Goal: Submit feedback/report problem

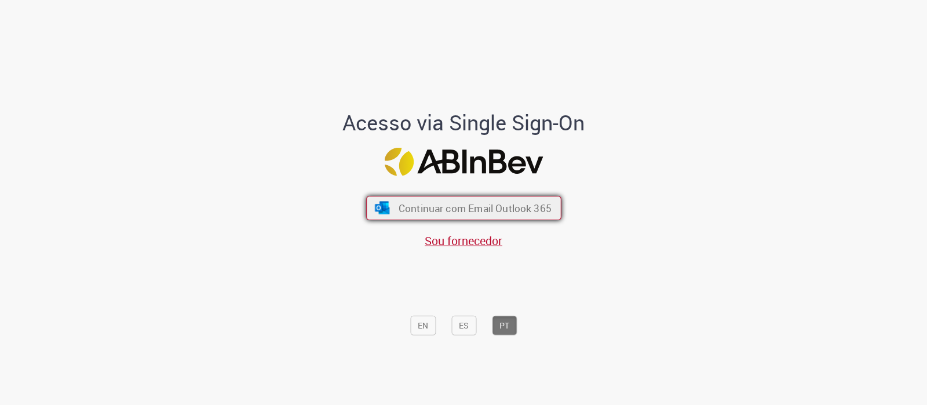
click at [414, 204] on span "Continuar com Email Outlook 365" at bounding box center [474, 208] width 153 height 13
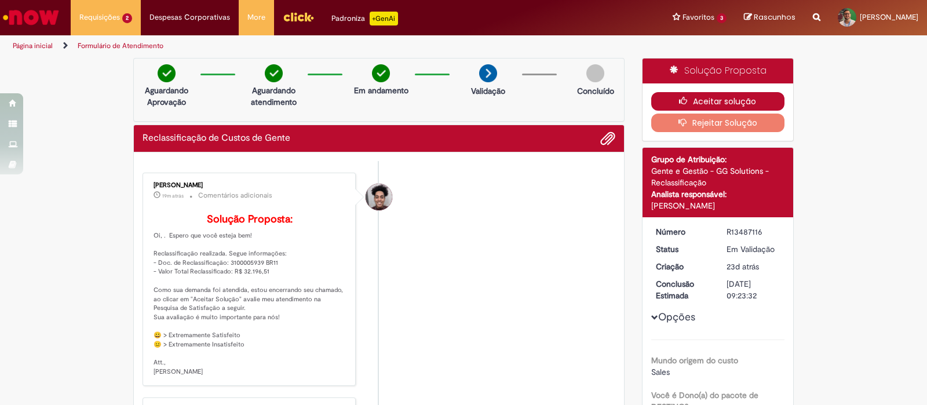
click at [717, 94] on button "Aceitar solução" at bounding box center [718, 101] width 134 height 19
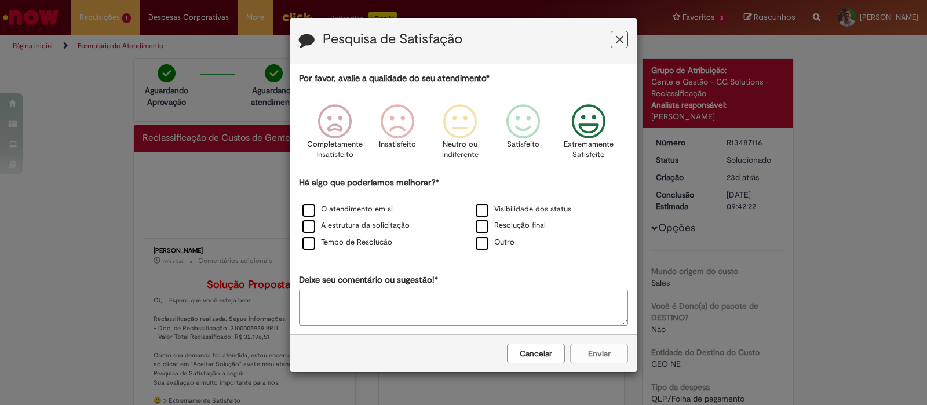
click at [570, 122] on icon "Feedback" at bounding box center [588, 121] width 43 height 35
click at [537, 208] on label "Visibilidade dos status" at bounding box center [524, 209] width 96 height 11
click at [598, 349] on button "Enviar" at bounding box center [599, 354] width 58 height 20
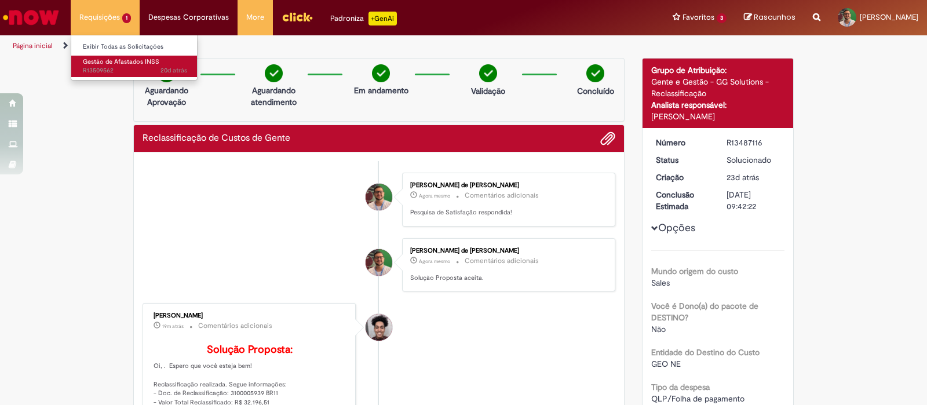
click at [116, 57] on span "Gestão de Afastados INSS" at bounding box center [121, 61] width 76 height 9
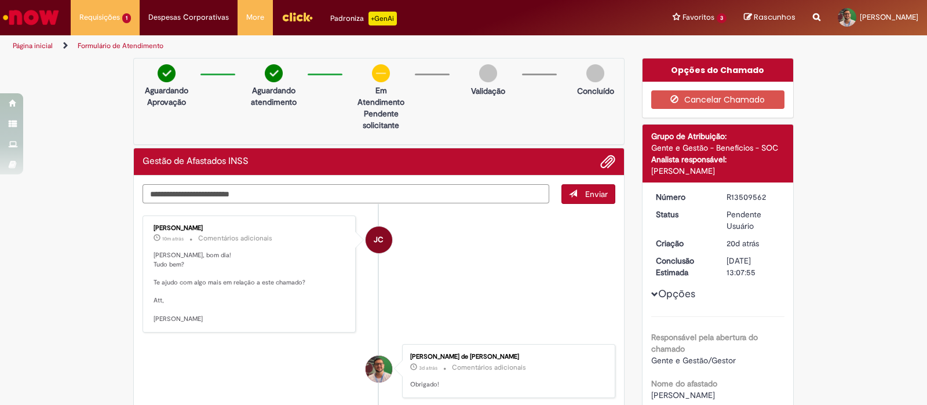
click at [172, 184] on textarea "Digite sua mensagem aqui..." at bounding box center [346, 194] width 407 height 20
type textarea "**********"
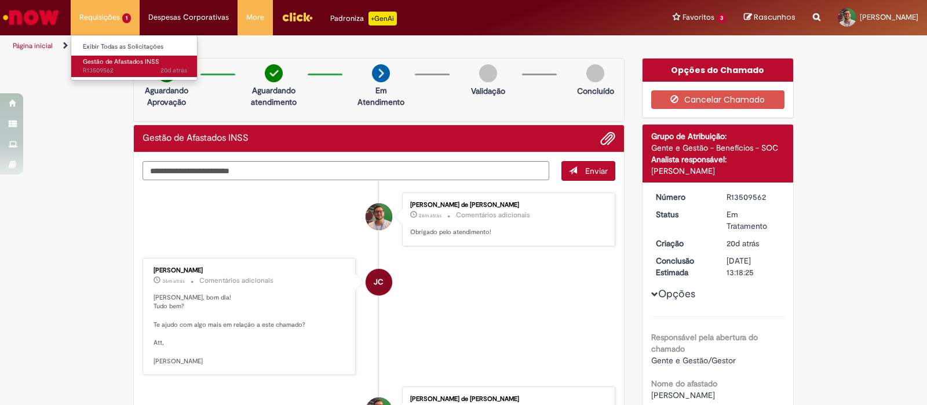
click at [114, 64] on span "Gestão de Afastados INSS" at bounding box center [121, 61] width 76 height 9
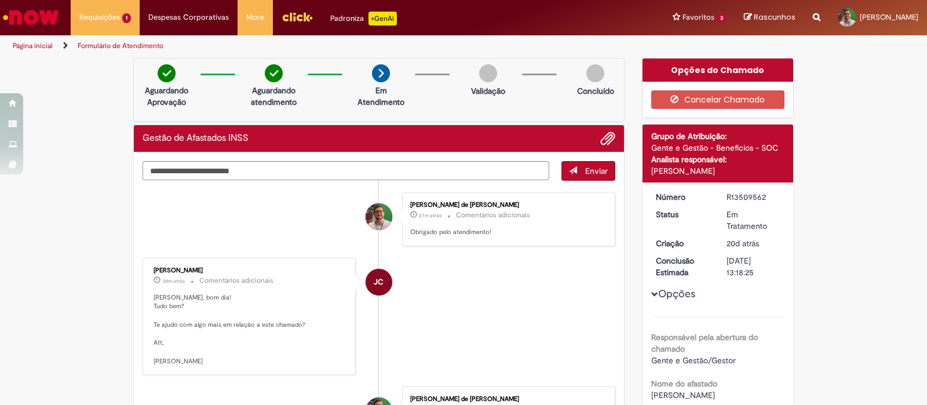
click at [20, 12] on img "Ir para a Homepage" at bounding box center [31, 17] width 60 height 23
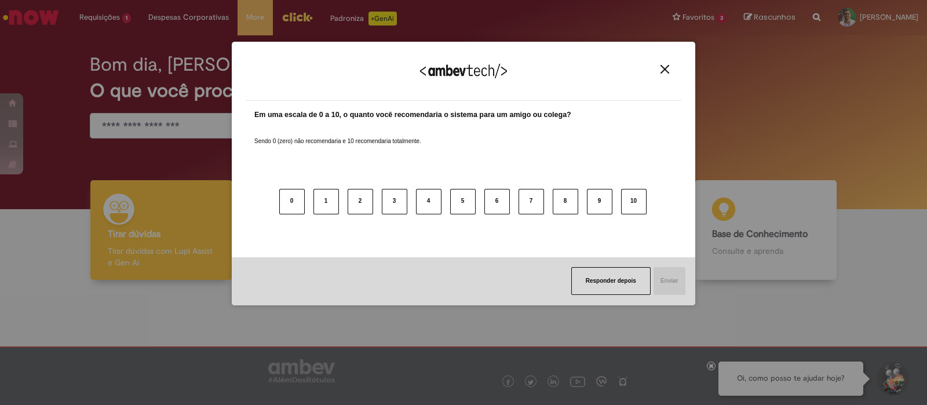
click at [664, 70] on img "Close" at bounding box center [665, 69] width 9 height 9
